Goal: Go to known website: Access a specific website the user already knows

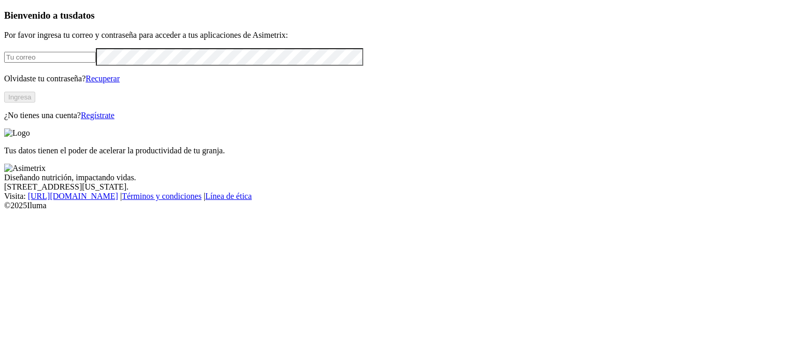
type input "[EMAIL_ADDRESS][DOMAIN_NAME]"
click at [35, 103] on button "Ingresa" at bounding box center [19, 97] width 31 height 11
